Goal: Information Seeking & Learning: Learn about a topic

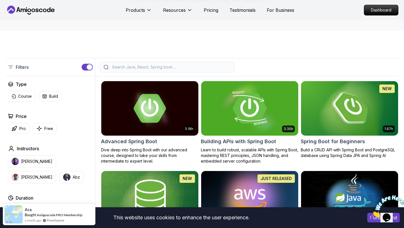
scroll to position [147, 0]
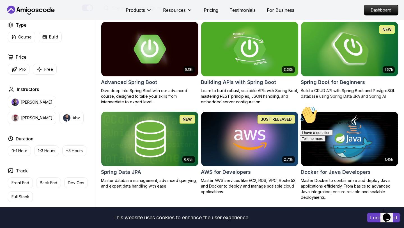
click at [334, 62] on img at bounding box center [349, 48] width 102 height 57
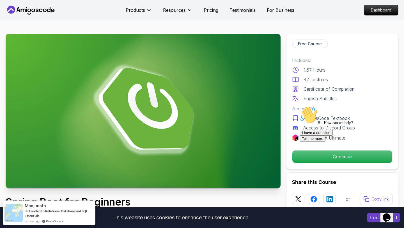
drag, startPoint x: 302, startPoint y: 161, endPoint x: 299, endPoint y: 210, distance: 49.4
click at [302, 125] on div "Hi! How can we help?" at bounding box center [349, 115] width 101 height 19
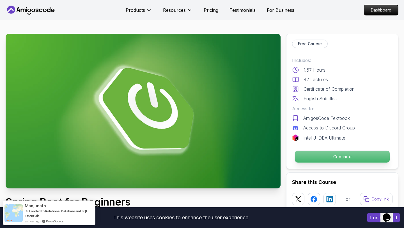
click at [307, 150] on div "Continue" at bounding box center [342, 156] width 100 height 13
click at [329, 160] on p "Continue" at bounding box center [342, 157] width 95 height 12
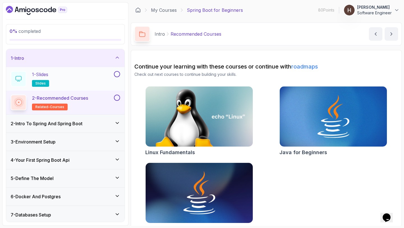
click at [118, 74] on button at bounding box center [117, 74] width 6 height 6
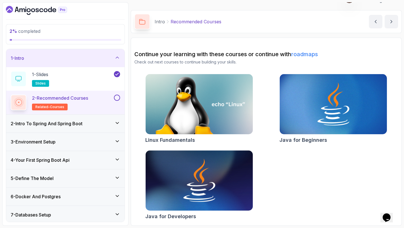
click at [116, 99] on button at bounding box center [117, 97] width 6 height 6
click at [100, 121] on div "2 - Intro To Spring And Spring Boot" at bounding box center [65, 123] width 109 height 7
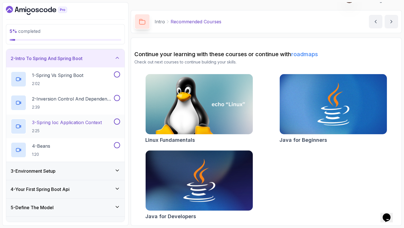
scroll to position [19, 0]
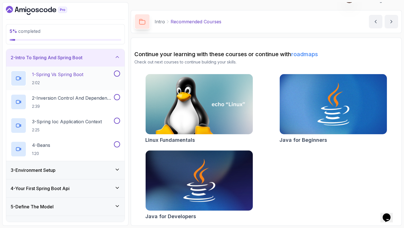
click at [116, 72] on button at bounding box center [117, 73] width 6 height 6
click at [116, 96] on button at bounding box center [117, 97] width 6 height 6
click at [117, 121] on button at bounding box center [117, 120] width 6 height 6
click at [117, 143] on button at bounding box center [117, 144] width 6 height 6
click at [94, 53] on div "2 - Intro To Spring And Spring Boot" at bounding box center [65, 57] width 118 height 18
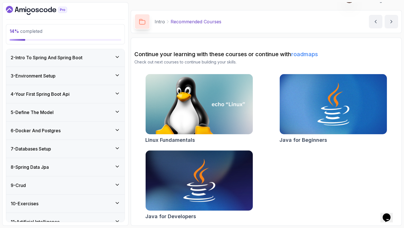
click at [92, 73] on div "3 - Environment Setup" at bounding box center [65, 75] width 109 height 7
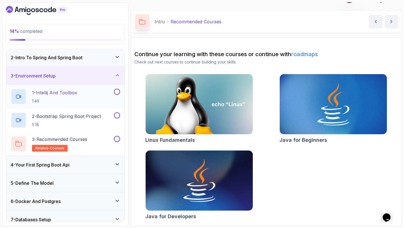
click at [117, 92] on button at bounding box center [117, 92] width 6 height 6
click at [118, 116] on button at bounding box center [117, 115] width 6 height 6
click at [118, 137] on button at bounding box center [117, 139] width 6 height 6
click at [102, 75] on div "3 - Environment Setup" at bounding box center [65, 75] width 109 height 7
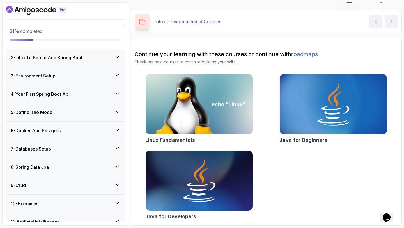
click at [100, 91] on div "4 - Your First Spring Boot Api" at bounding box center [65, 94] width 109 height 7
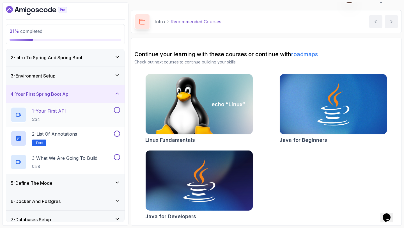
click at [117, 109] on button at bounding box center [117, 110] width 6 height 6
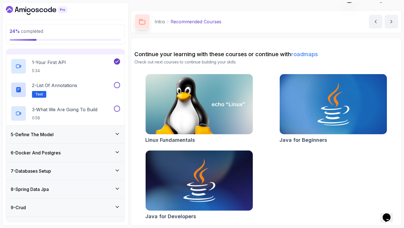
click at [78, 132] on div "5 - Define The Model" at bounding box center [65, 134] width 109 height 7
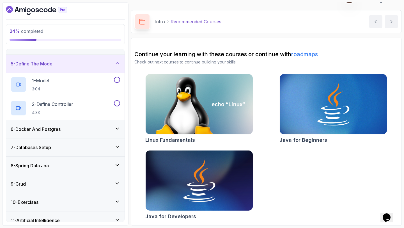
click at [88, 68] on div "5 - Define The Model" at bounding box center [65, 64] width 118 height 18
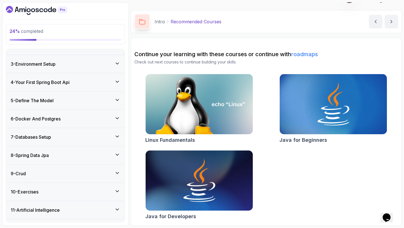
scroll to position [27, 0]
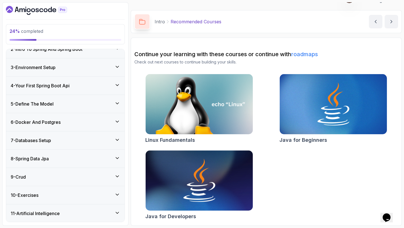
click at [81, 85] on div "4 - Your First Spring Boot Api" at bounding box center [65, 85] width 109 height 7
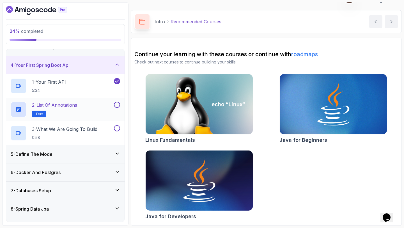
scroll to position [50, 0]
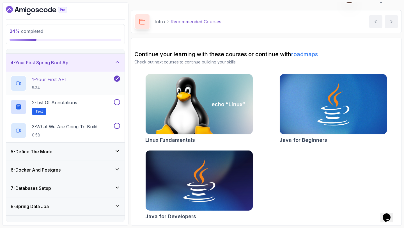
click at [52, 79] on p "1 - Your First API" at bounding box center [49, 79] width 34 height 7
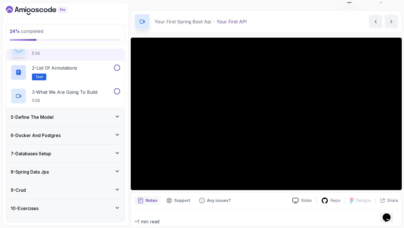
scroll to position [116, 0]
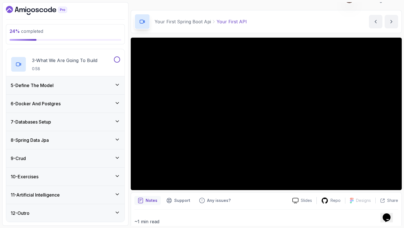
click at [91, 155] on div "9 - Crud" at bounding box center [65, 158] width 109 height 7
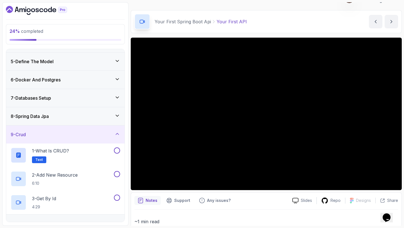
scroll to position [74, 0]
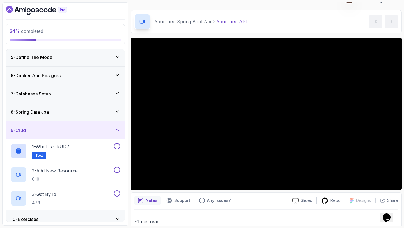
click at [91, 128] on div "9 - Crud" at bounding box center [65, 130] width 109 height 7
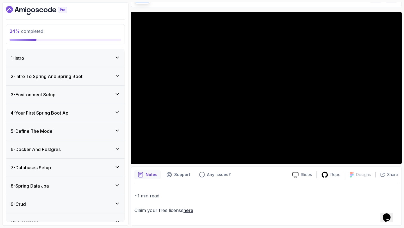
scroll to position [0, 0]
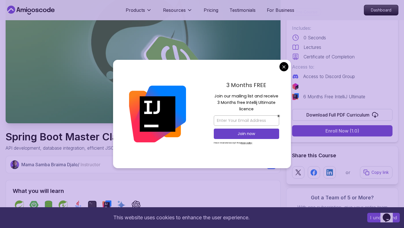
scroll to position [71, 0]
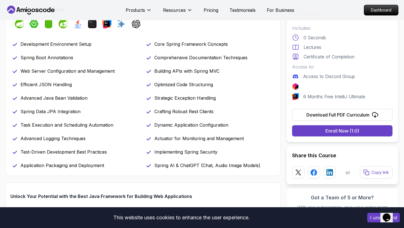
scroll to position [243, 0]
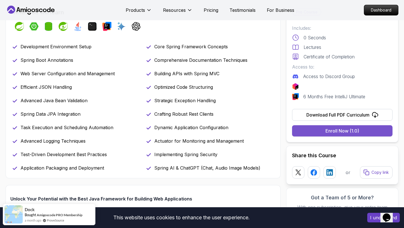
click at [300, 131] on button "Enroll Now (1.0)" at bounding box center [342, 130] width 100 height 11
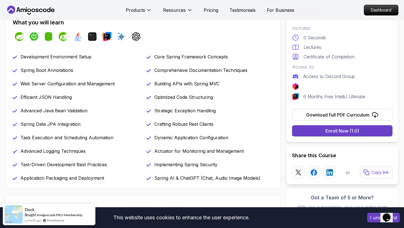
scroll to position [231, 0]
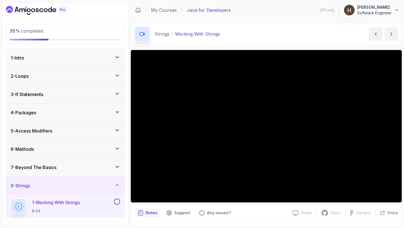
scroll to position [123, 0]
